Goal: Information Seeking & Learning: Learn about a topic

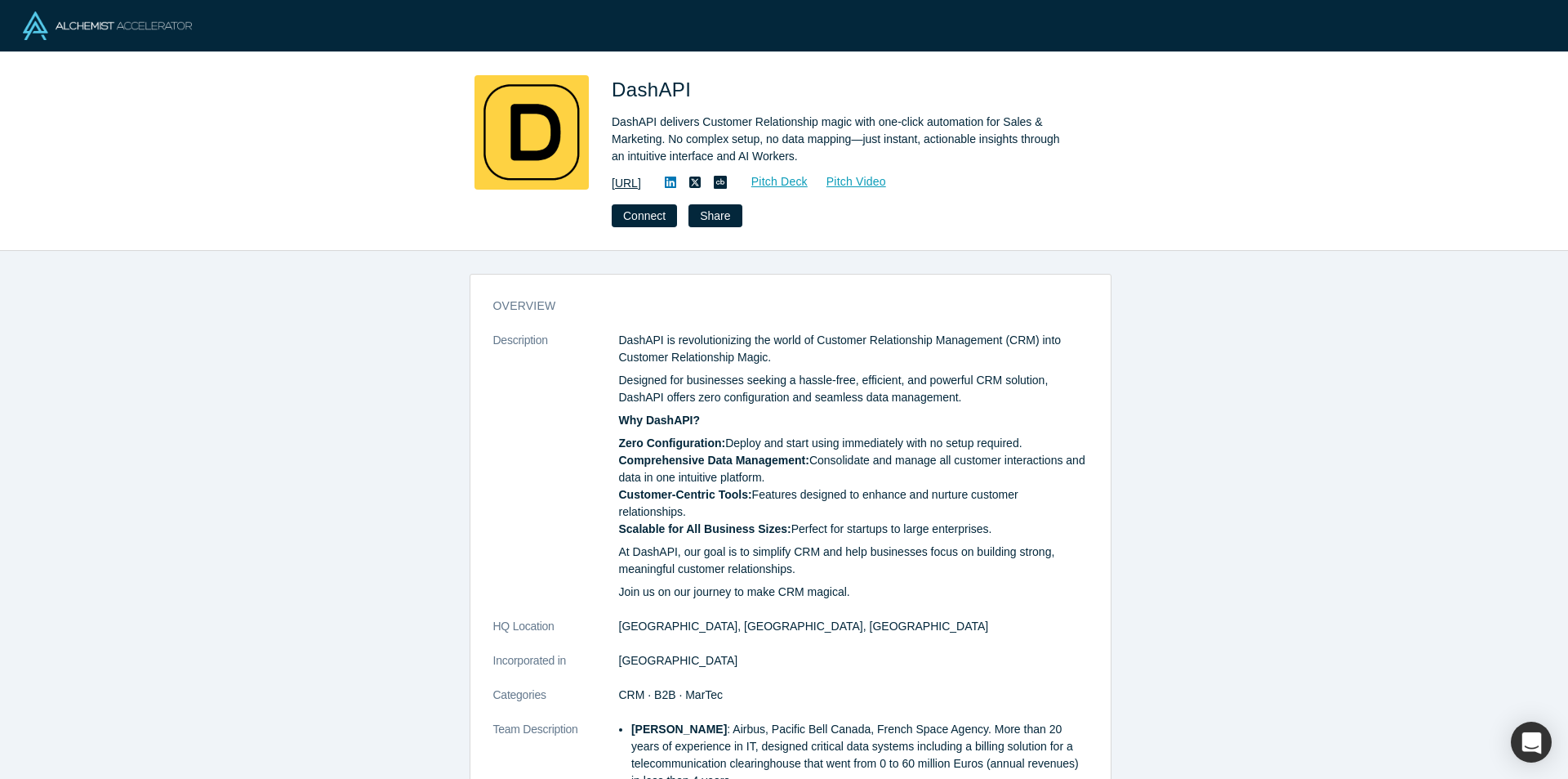
click at [641, 183] on link "https://dashapi.ai" at bounding box center [626, 184] width 29 height 18
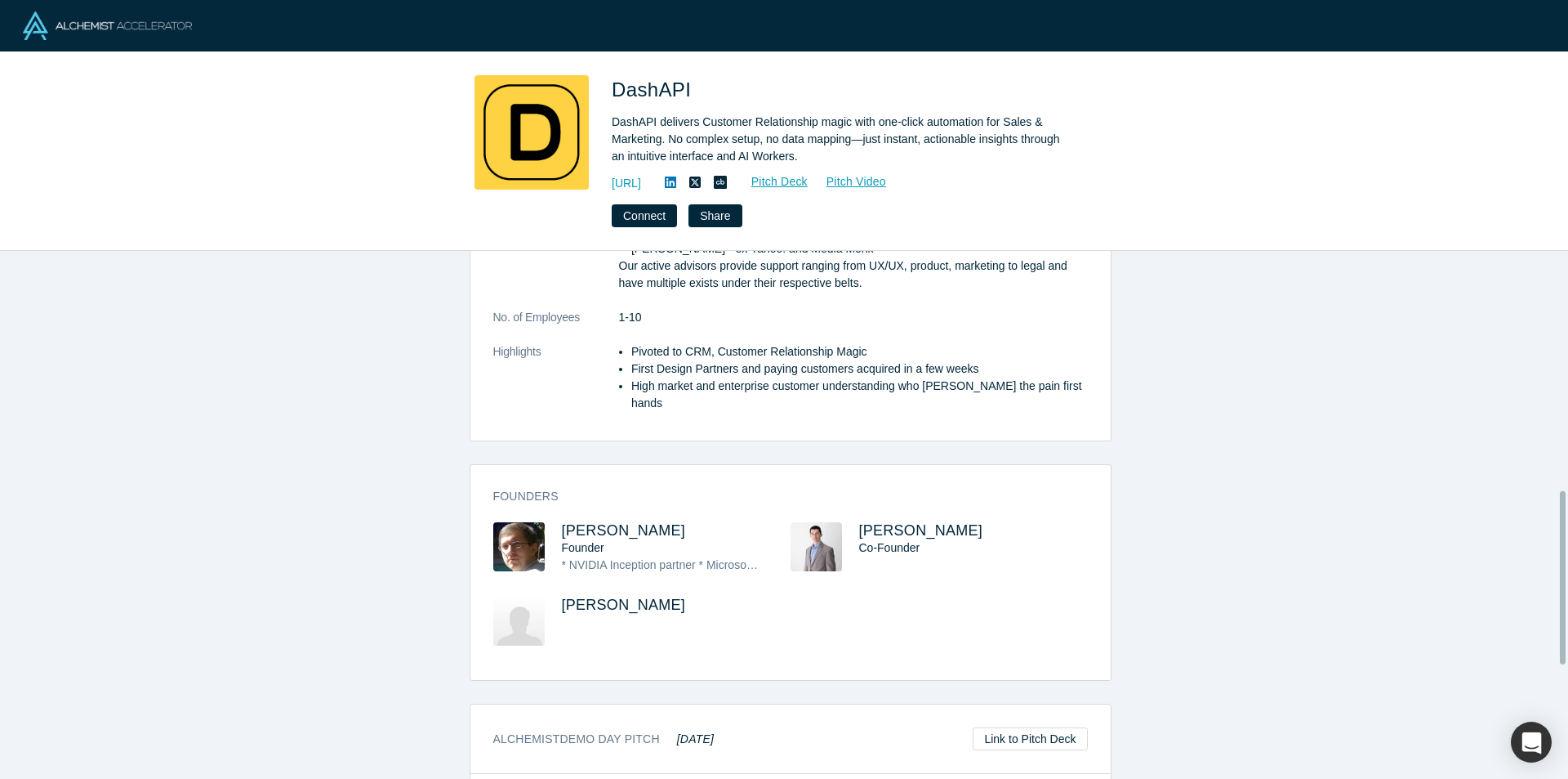
scroll to position [737, 0]
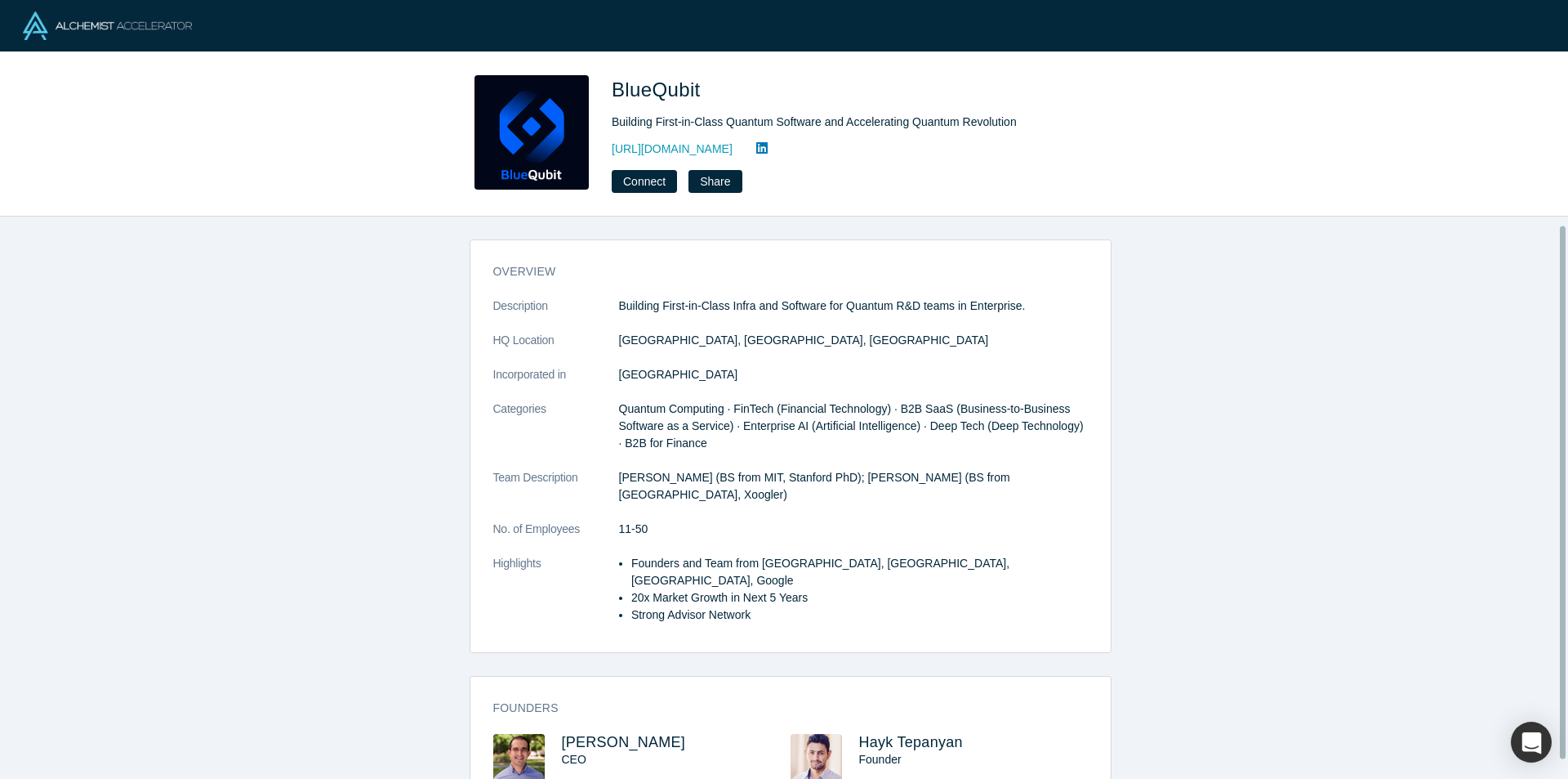
scroll to position [27, 0]
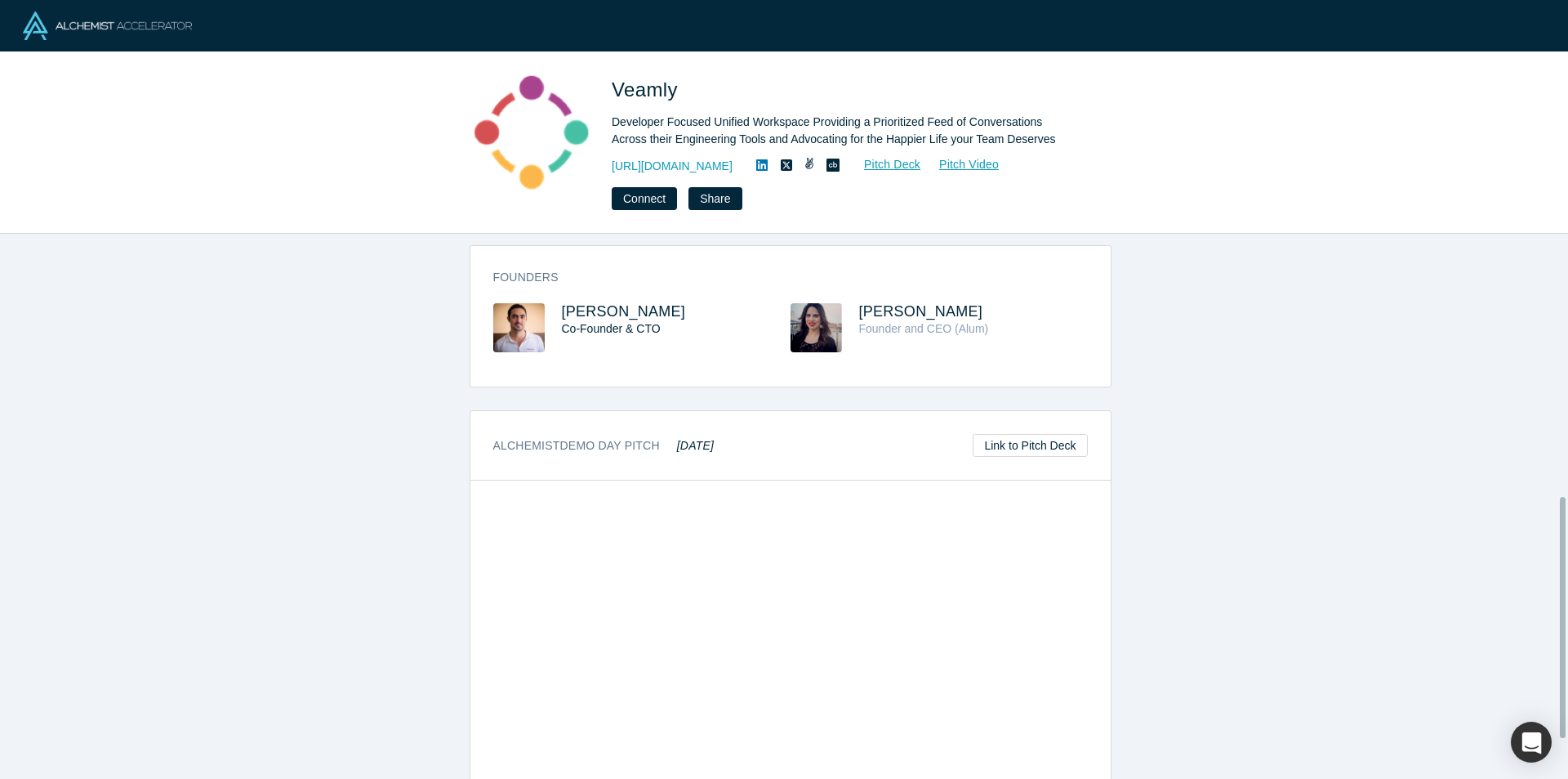
scroll to position [591, 0]
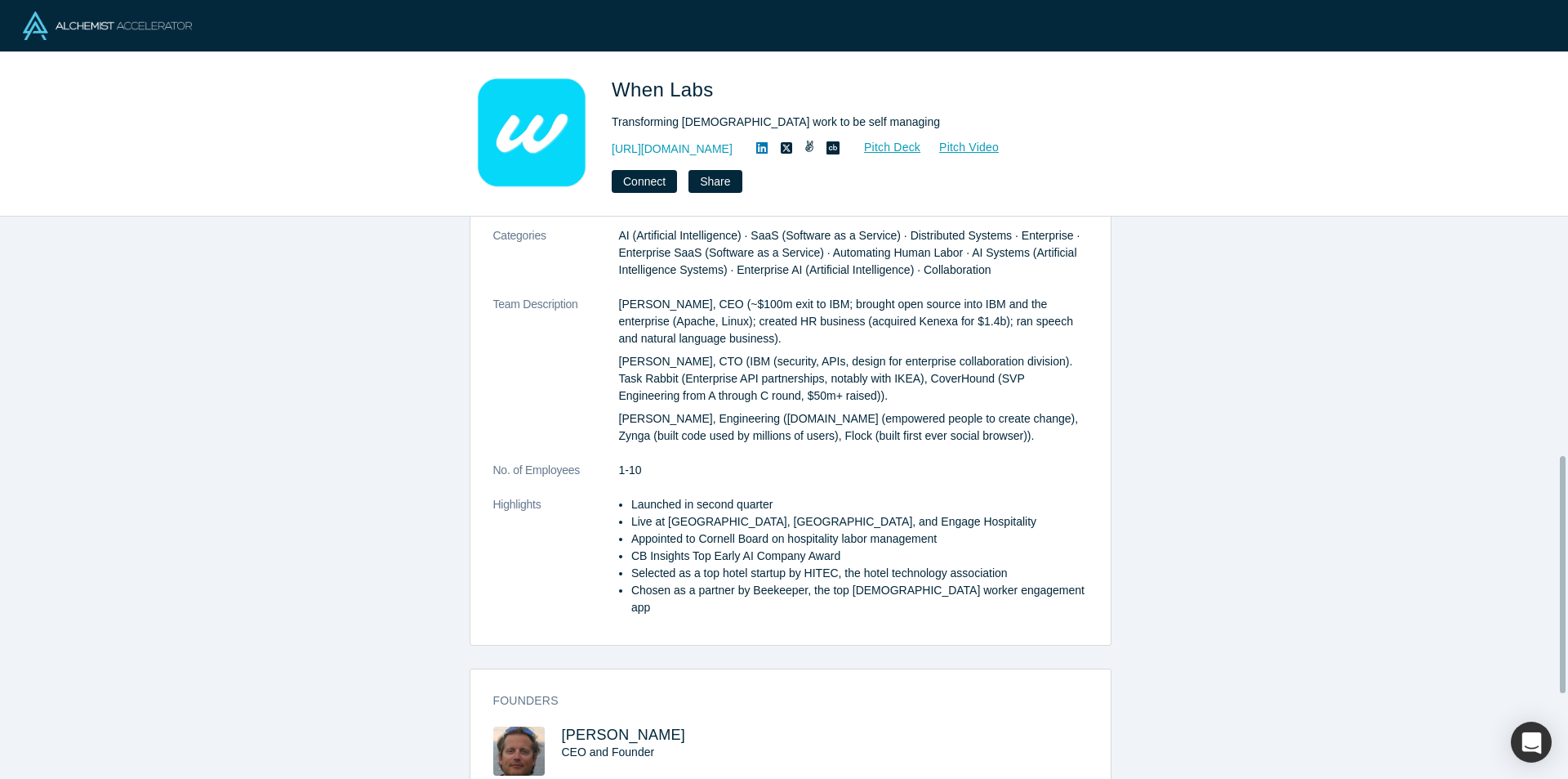
scroll to position [768, 0]
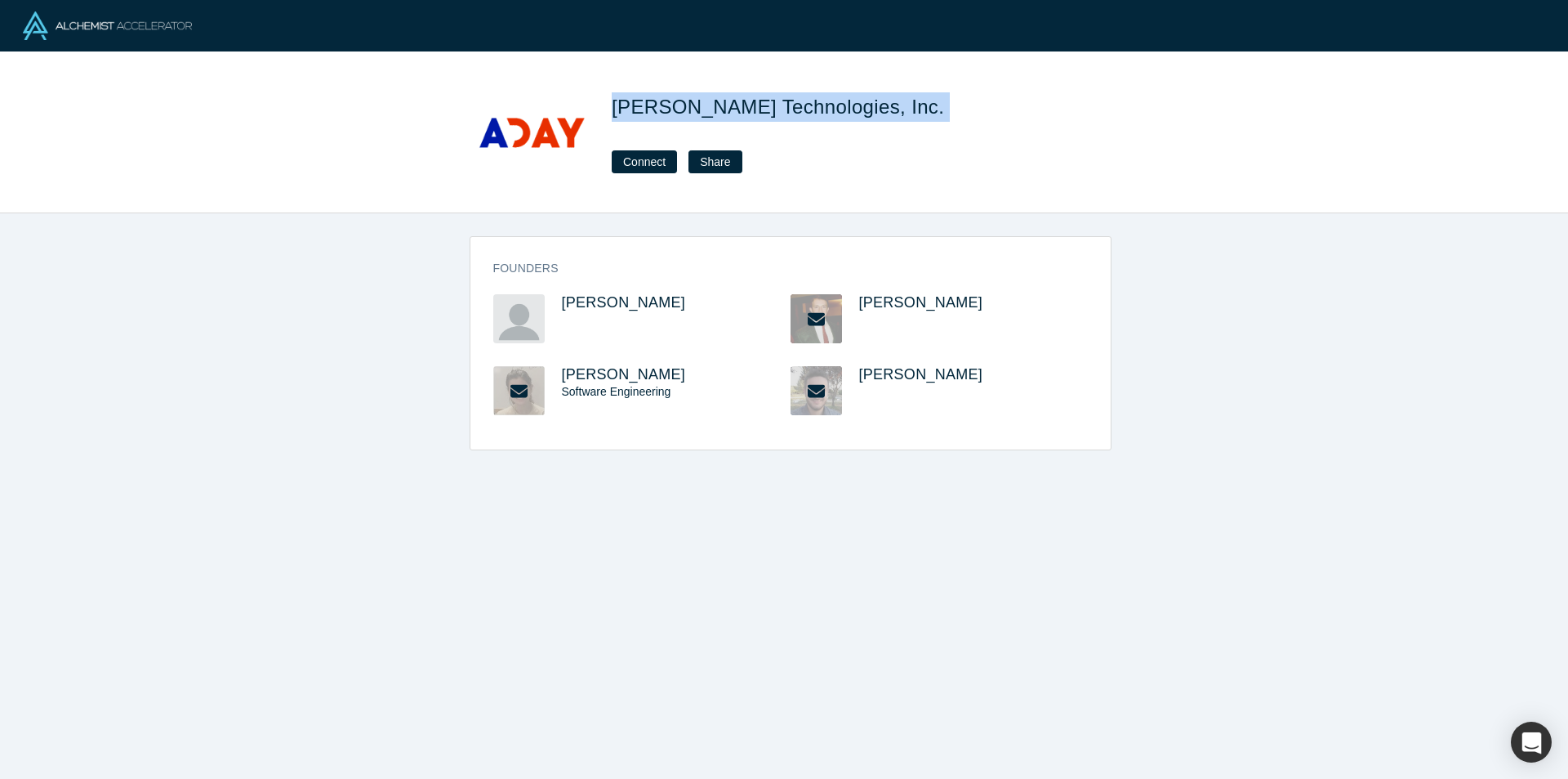
drag, startPoint x: 610, startPoint y: 103, endPoint x: 851, endPoint y: 108, distance: 241.1
click at [851, 108] on div "Aday Technologies, Inc. Connect Share" at bounding box center [784, 132] width 642 height 114
copy span "Aday Technologies, Inc."
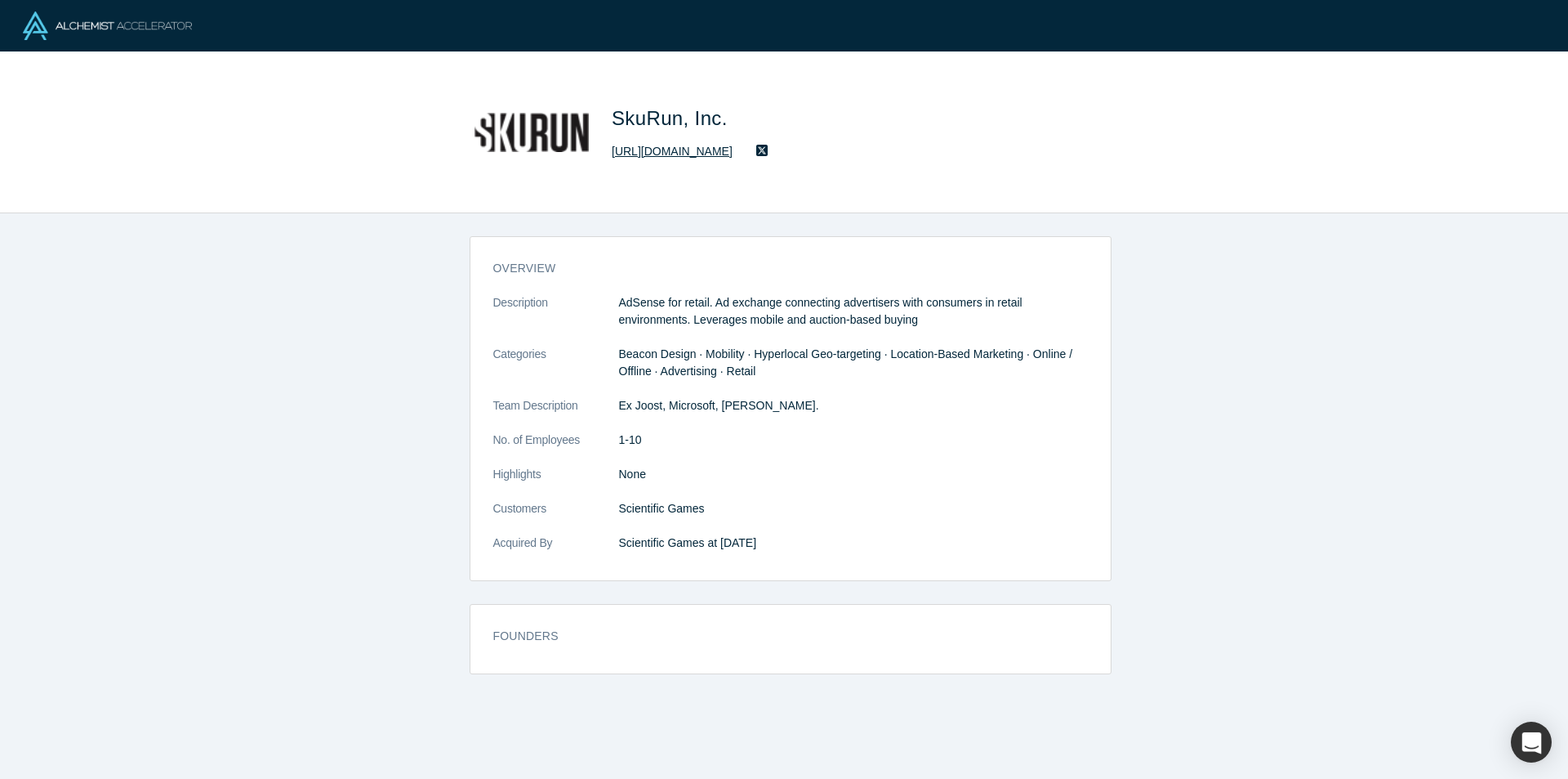
click at [669, 152] on link "http://skurun.com" at bounding box center [672, 151] width 121 height 18
click at [756, 147] on icon at bounding box center [762, 151] width 12 height 12
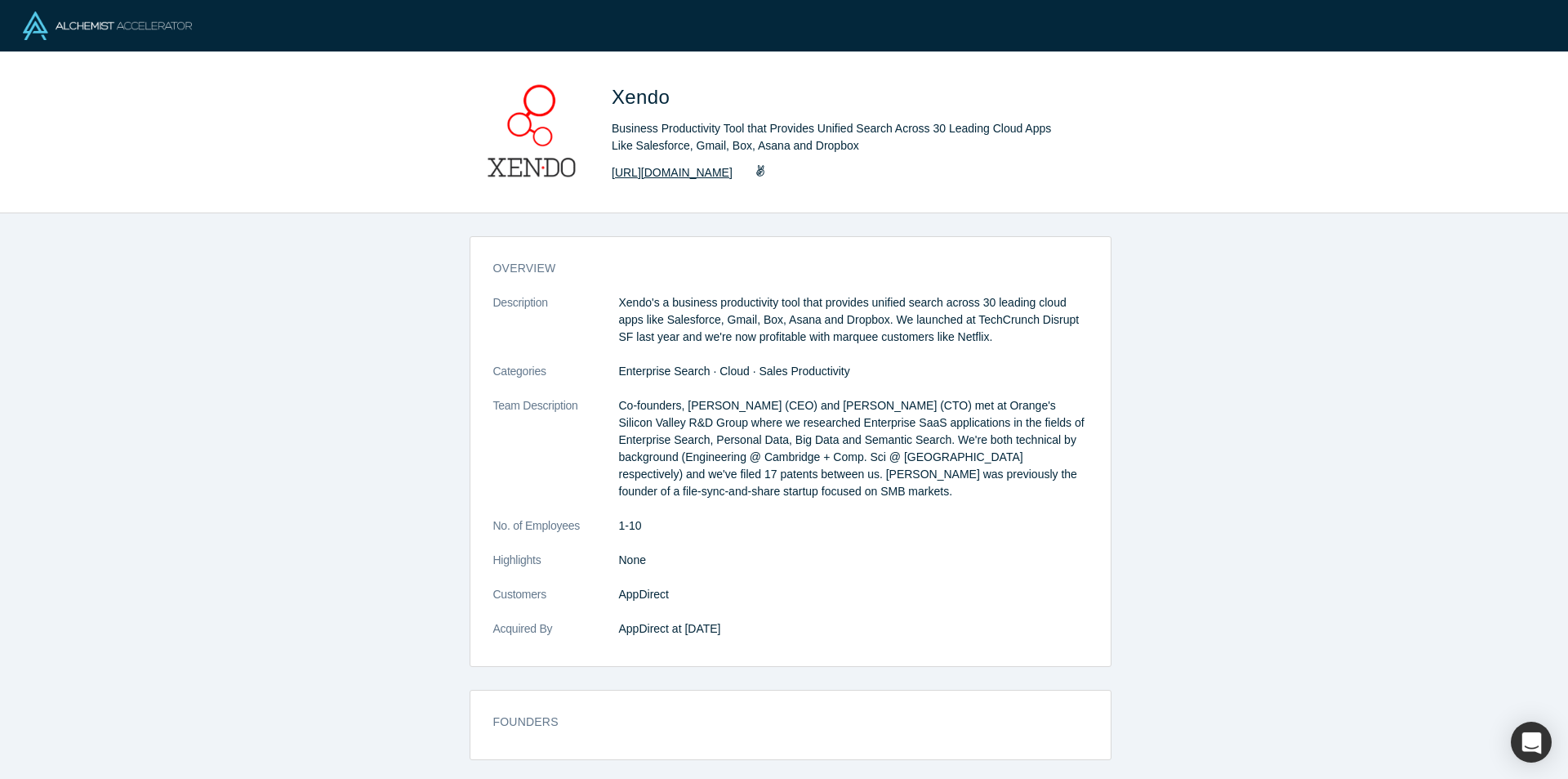
click at [664, 169] on link "https://xen.do" at bounding box center [672, 173] width 121 height 18
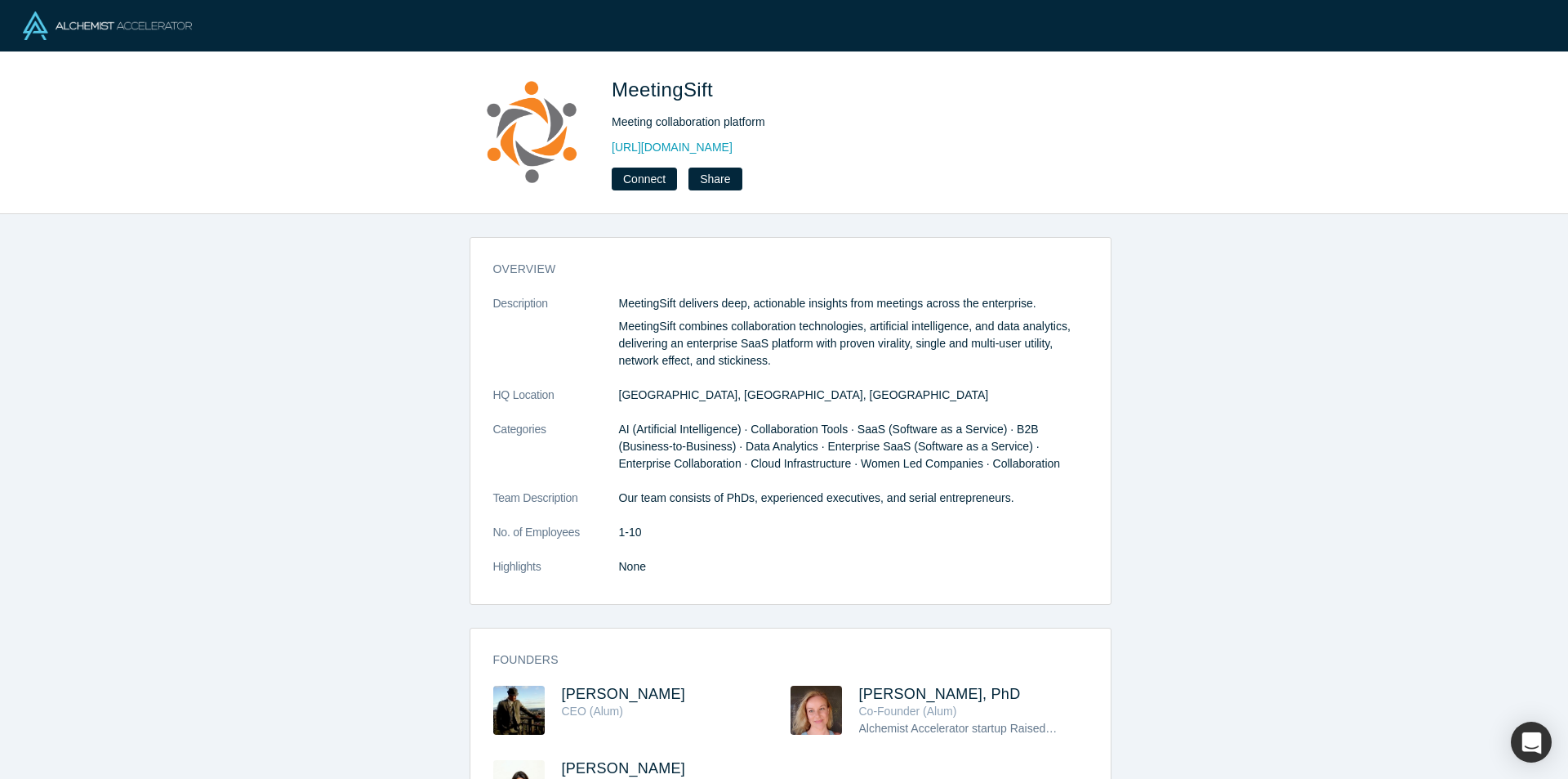
scroll to position [88, 0]
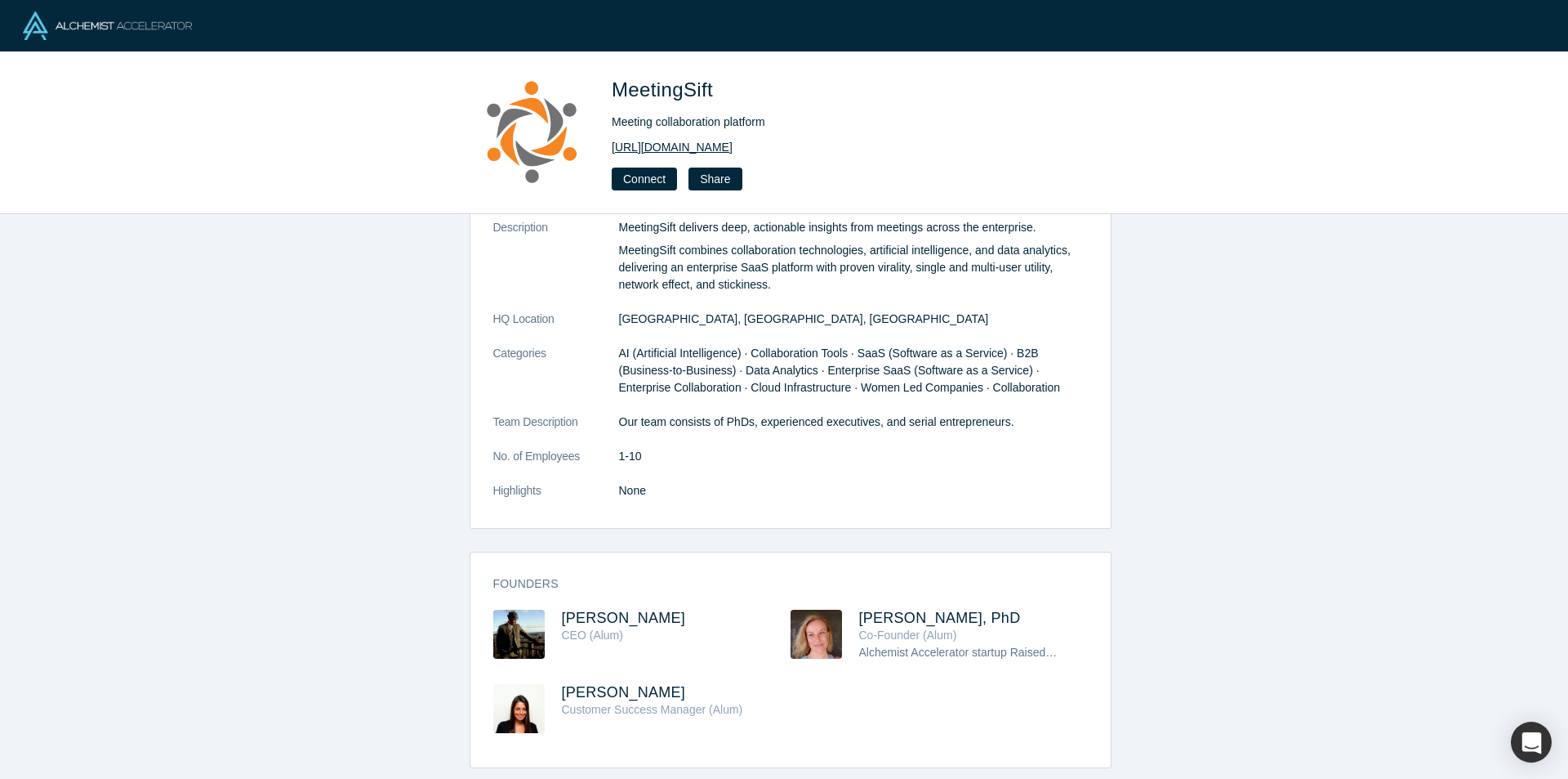
click at [704, 149] on link "http://www.meetingsift.com" at bounding box center [672, 148] width 121 height 18
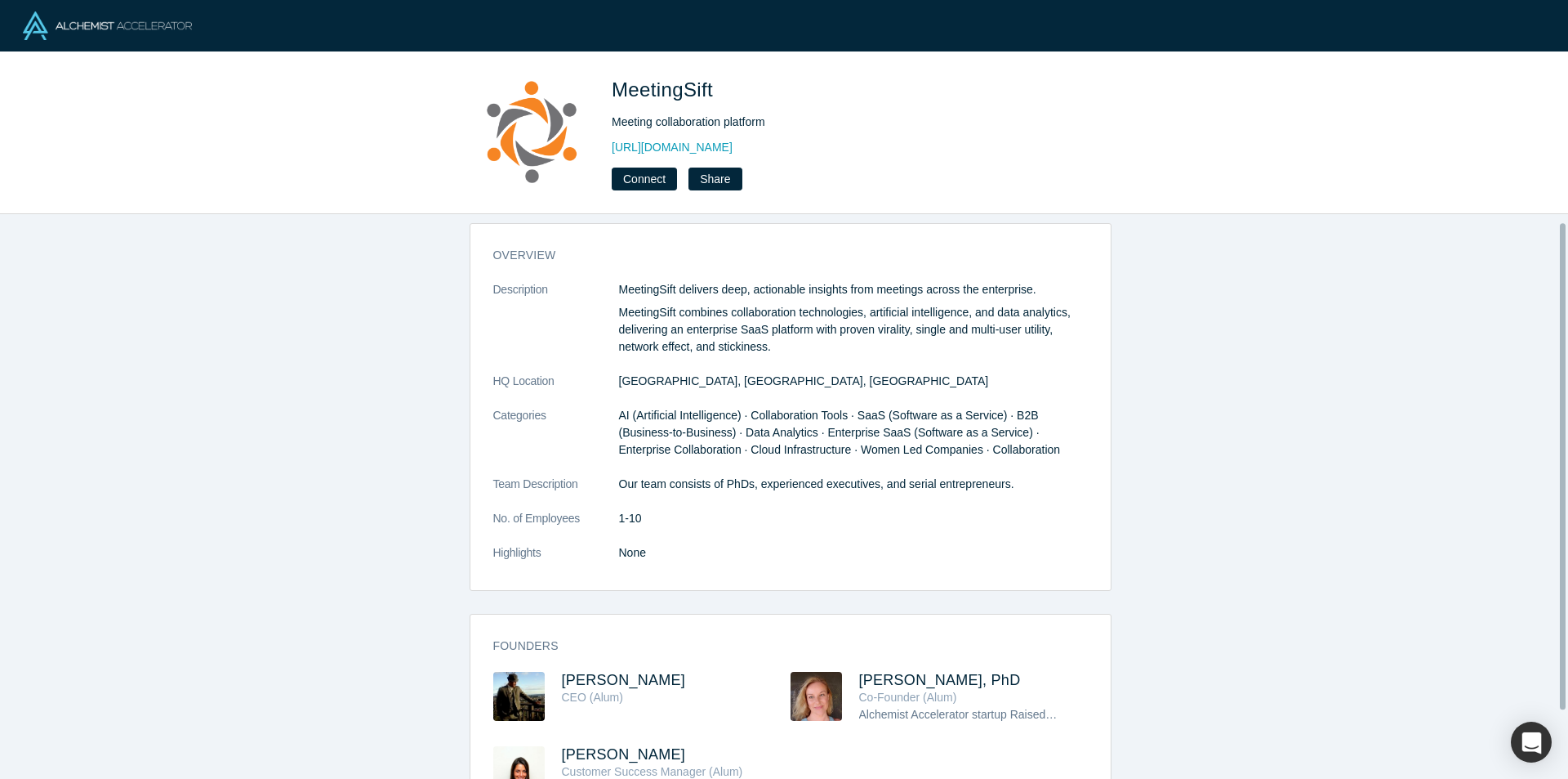
scroll to position [0, 0]
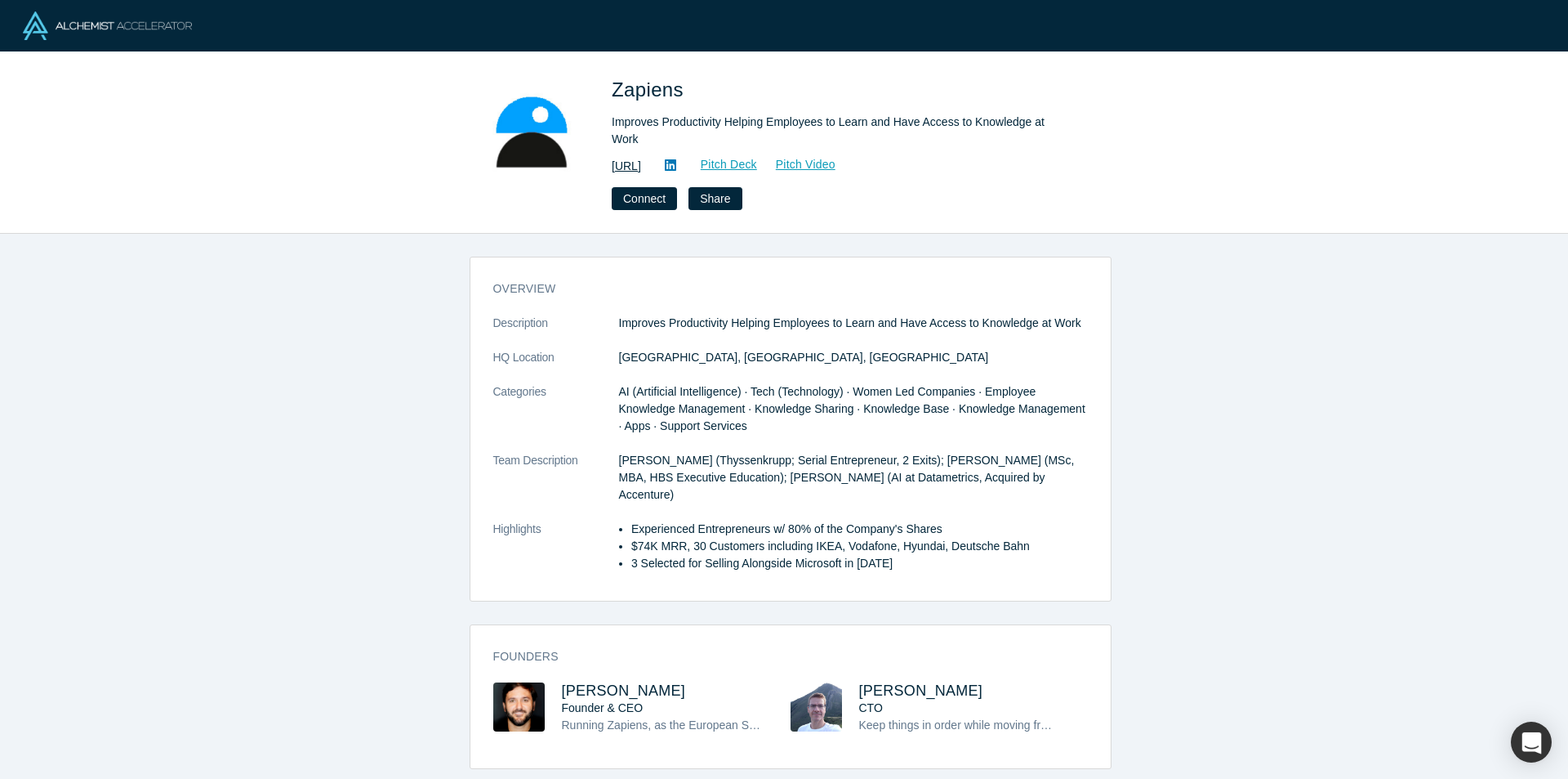
click at [641, 157] on link "[URL]" at bounding box center [626, 166] width 29 height 18
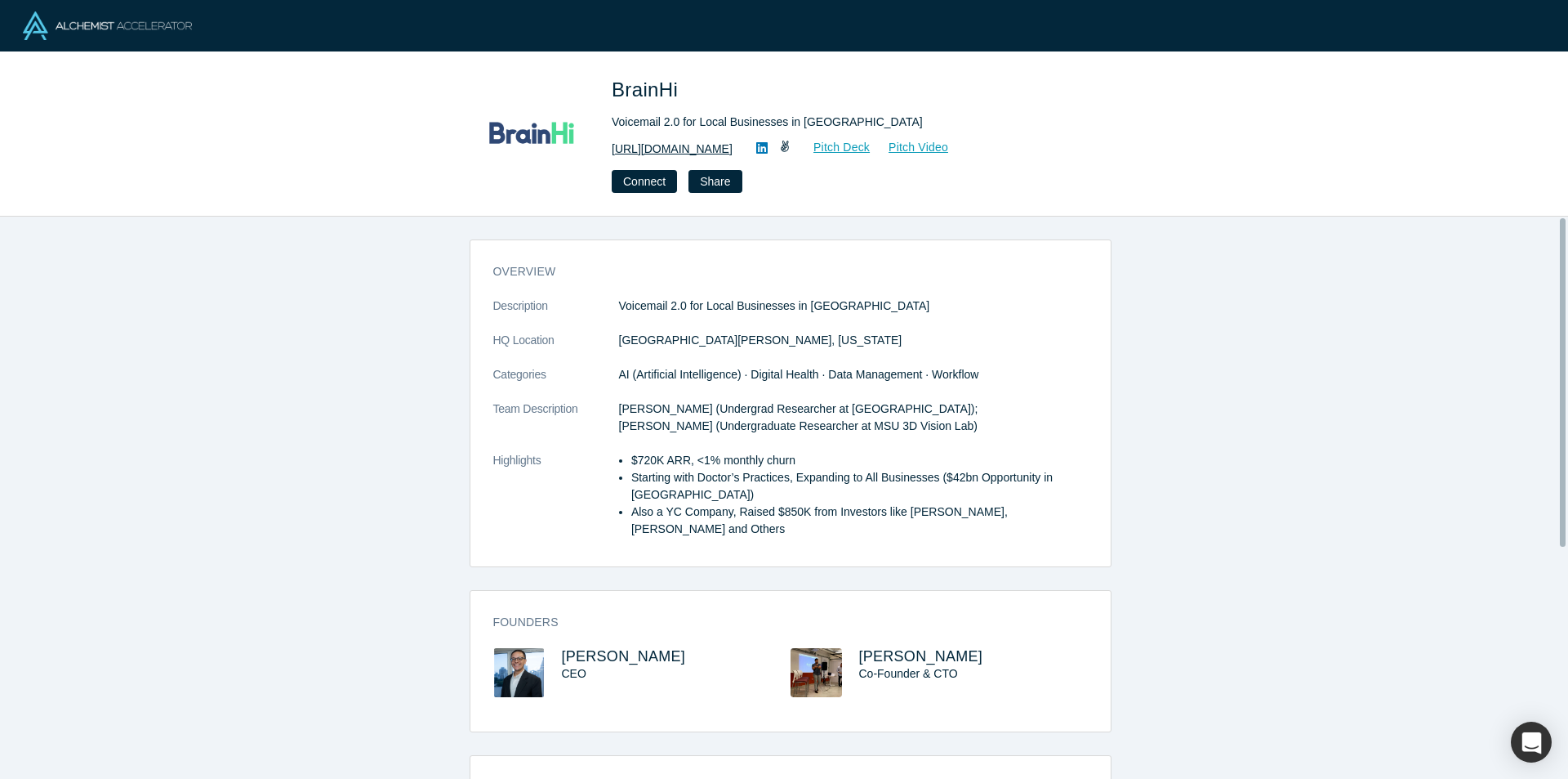
click at [674, 151] on link "[URL][DOMAIN_NAME]" at bounding box center [672, 150] width 121 height 18
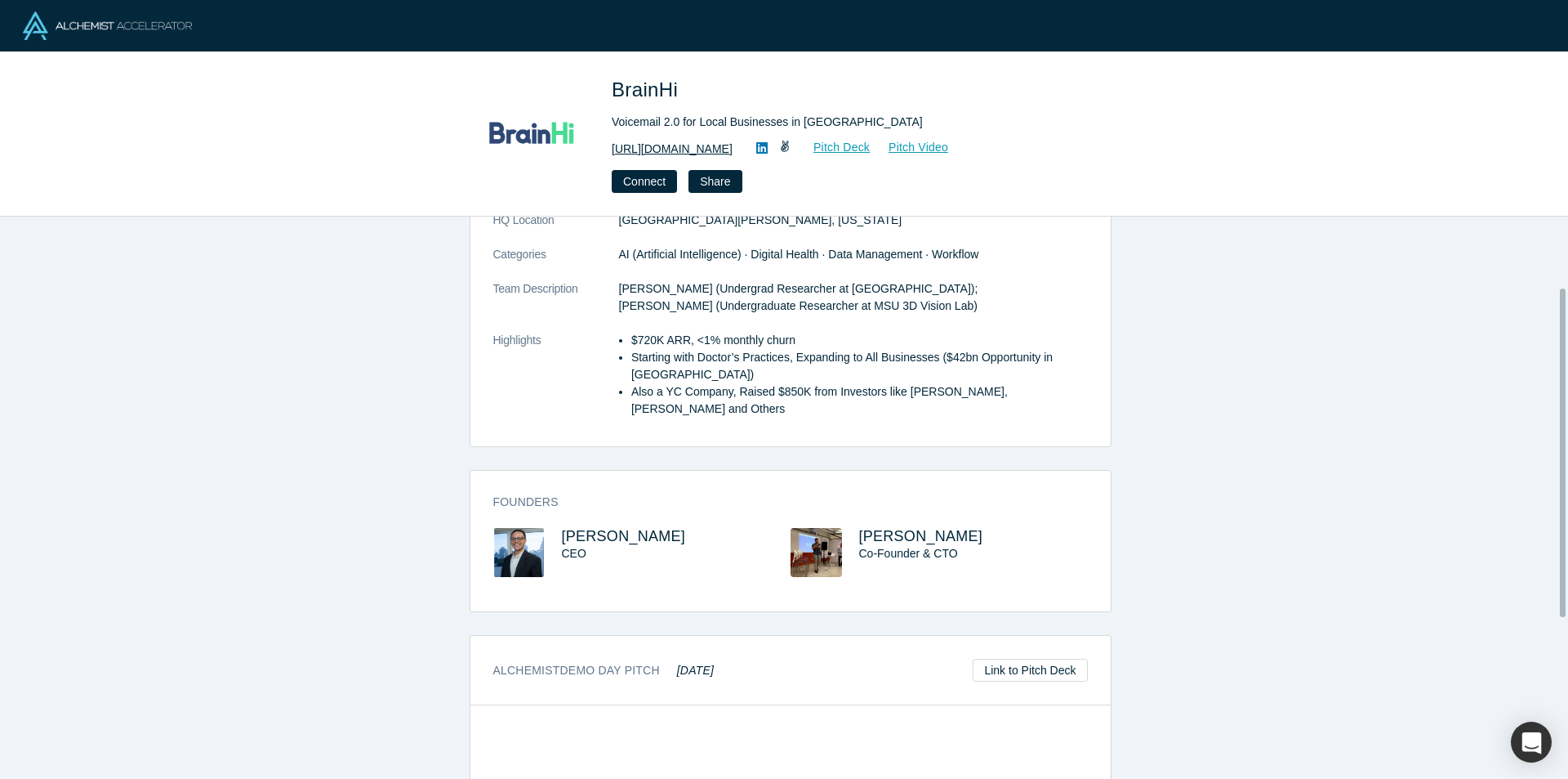
scroll to position [119, 0]
